Goal: Task Accomplishment & Management: Manage account settings

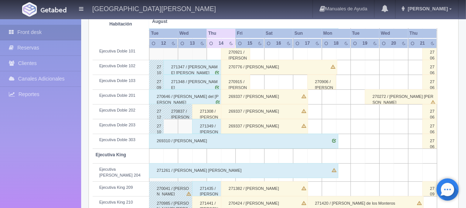
scroll to position [258, 0]
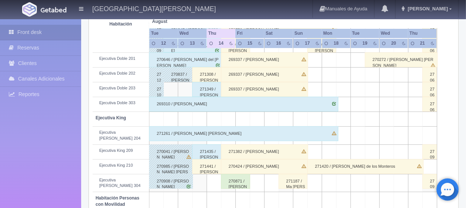
click at [205, 162] on div "271441 / Julio Cesar Ruíz" at bounding box center [206, 166] width 29 height 15
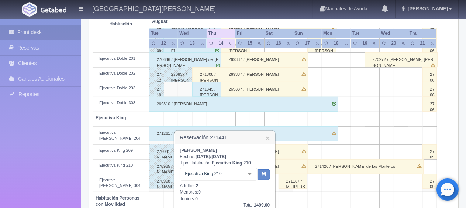
scroll to position [332, 0]
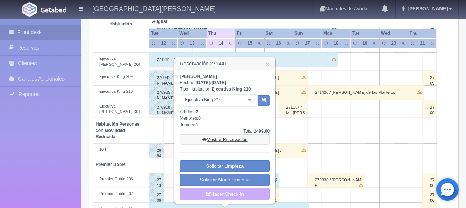
click at [222, 139] on link "Mostrar Reservación" at bounding box center [225, 139] width 90 height 10
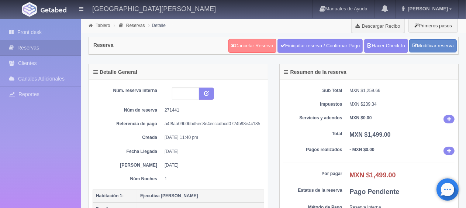
click at [253, 45] on link "Cancelar Reserva" at bounding box center [252, 46] width 48 height 14
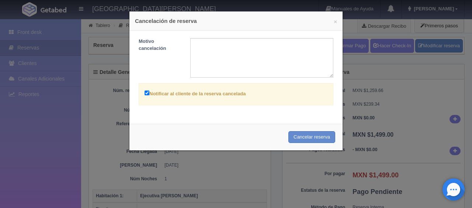
click at [219, 94] on label "Notificar al cliente de la reserva cancelada" at bounding box center [194, 93] width 101 height 8
click at [149, 94] on input "Notificar al cliente de la reserva cancelada" at bounding box center [146, 92] width 5 height 5
checkbox input "false"
click at [293, 132] on button "Cancelar reserva" at bounding box center [311, 137] width 47 height 12
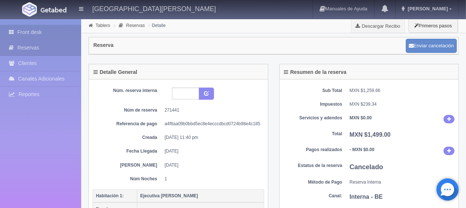
click at [32, 32] on link "Front desk" at bounding box center [40, 32] width 81 height 15
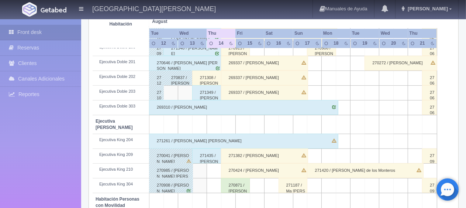
scroll to position [295, 0]
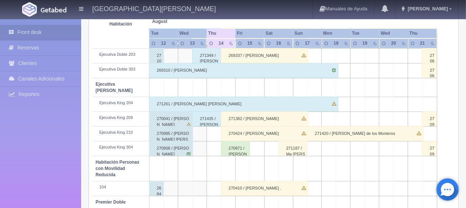
click at [199, 116] on div "271435 / [PERSON_NAME]" at bounding box center [206, 118] width 29 height 15
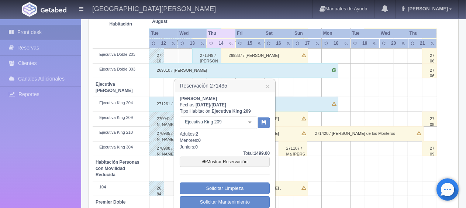
scroll to position [332, 0]
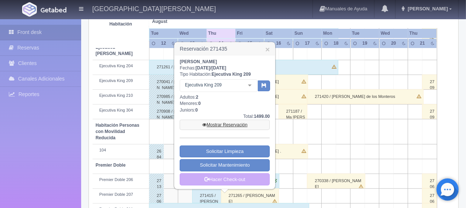
click at [221, 123] on link "Mostrar Reservación" at bounding box center [225, 124] width 90 height 10
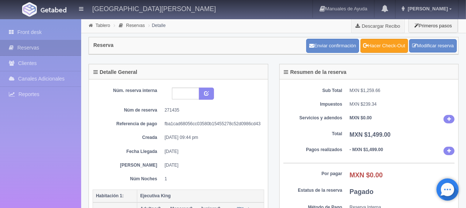
click at [370, 42] on link "Hacer Check-Out" at bounding box center [384, 46] width 48 height 14
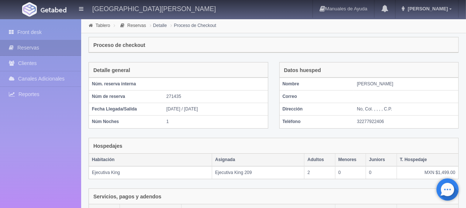
scroll to position [124, 0]
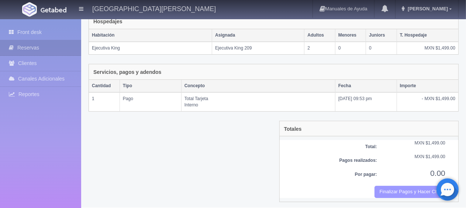
click at [399, 189] on button "Finalizar Pagos y Hacer Checkout" at bounding box center [409, 191] width 71 height 12
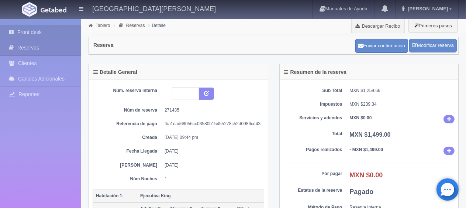
click at [27, 34] on link "Front desk" at bounding box center [40, 32] width 81 height 15
